Goal: Task Accomplishment & Management: Use online tool/utility

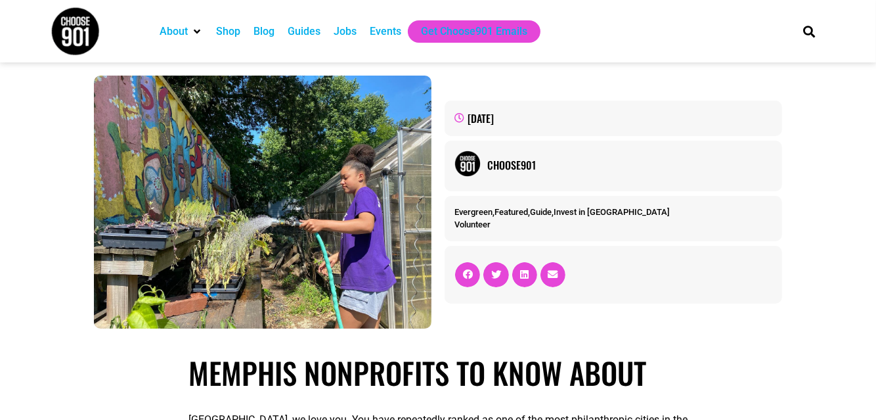
click at [82, 39] on img at bounding box center [75, 31] width 49 height 49
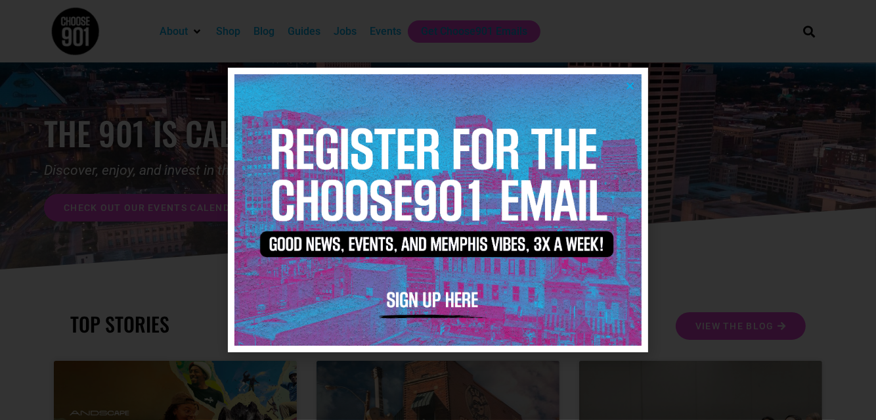
click at [627, 85] on icon "Close" at bounding box center [630, 86] width 10 height 10
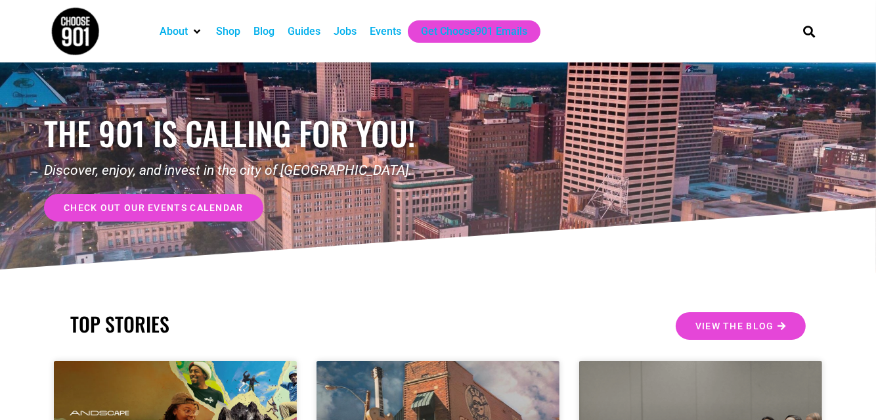
click at [351, 32] on div "Jobs" at bounding box center [345, 32] width 23 height 16
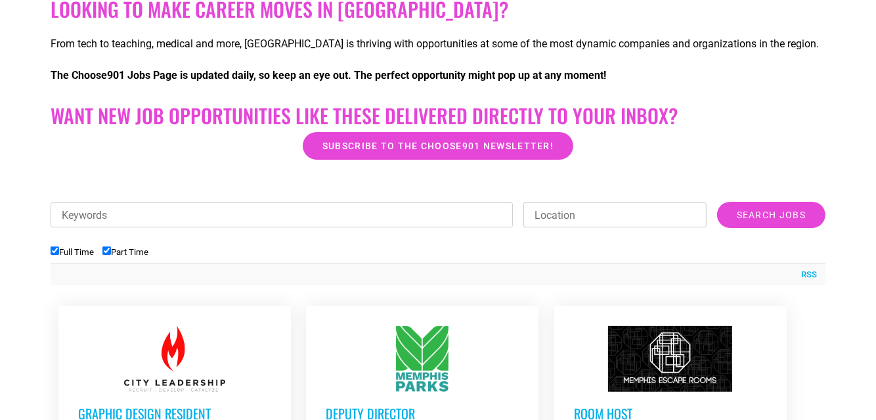
scroll to position [418, 0]
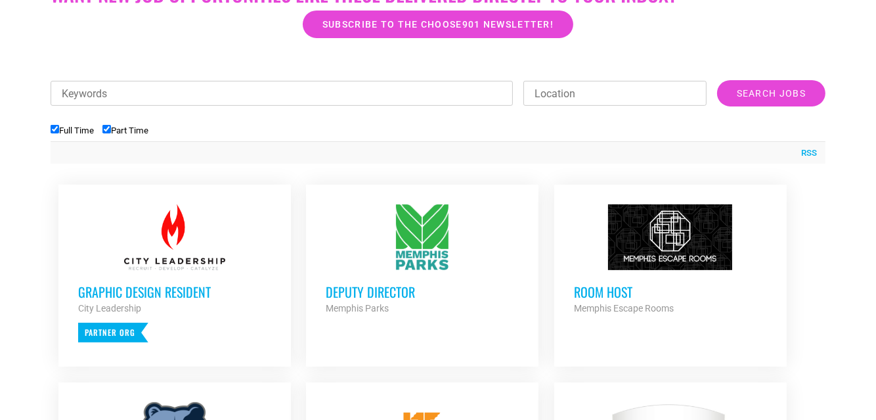
click at [110, 130] on input "Part Time" at bounding box center [106, 129] width 9 height 9
checkbox input "false"
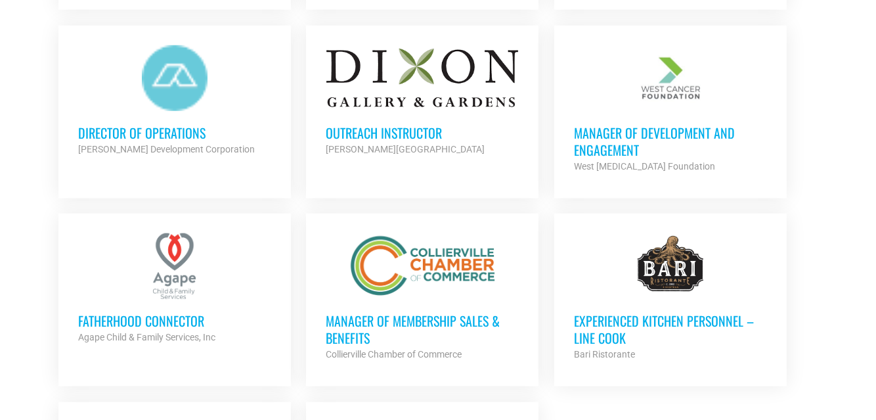
scroll to position [1372, 0]
